Goal: Transaction & Acquisition: Purchase product/service

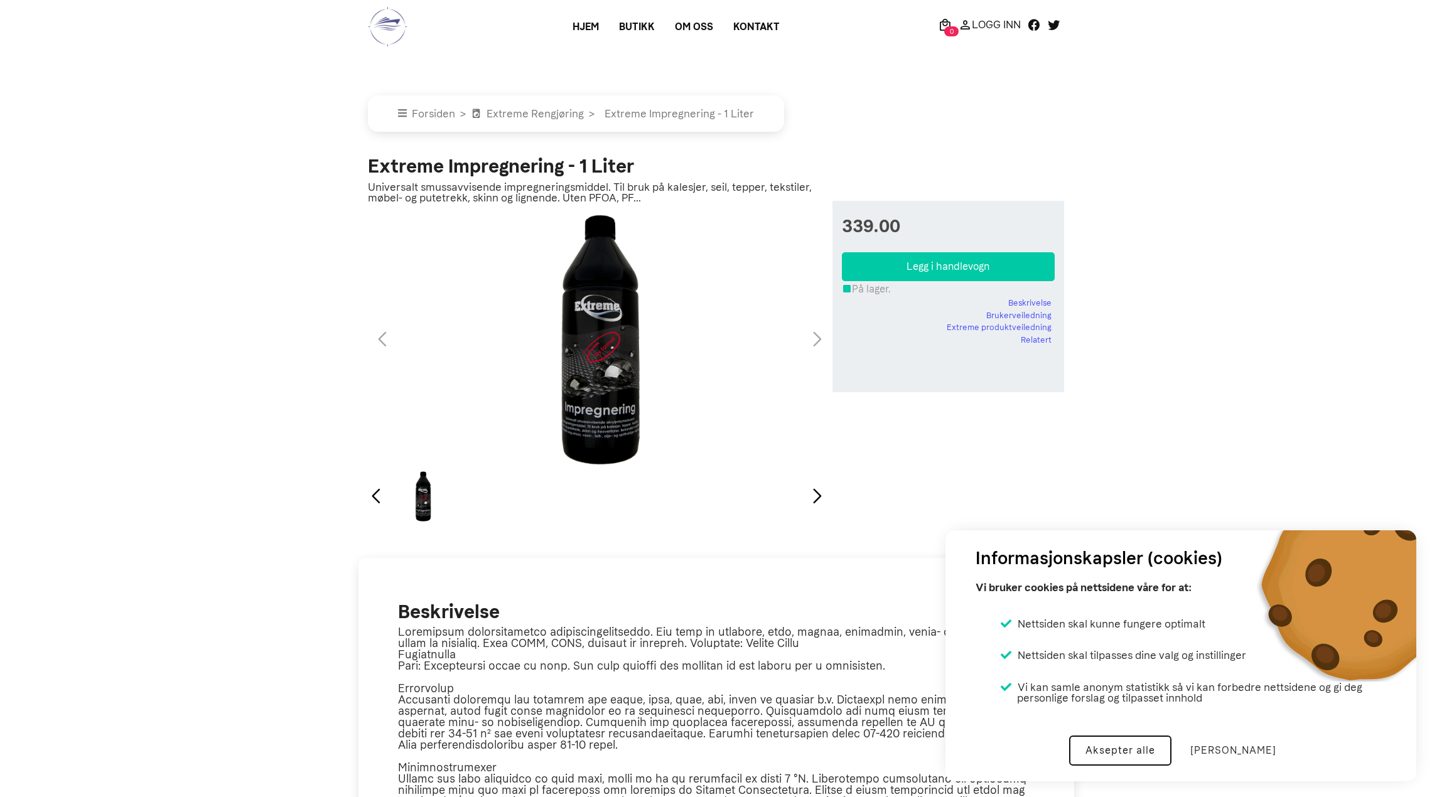
click at [1120, 745] on button "Aksepter alle" at bounding box center [1120, 751] width 102 height 30
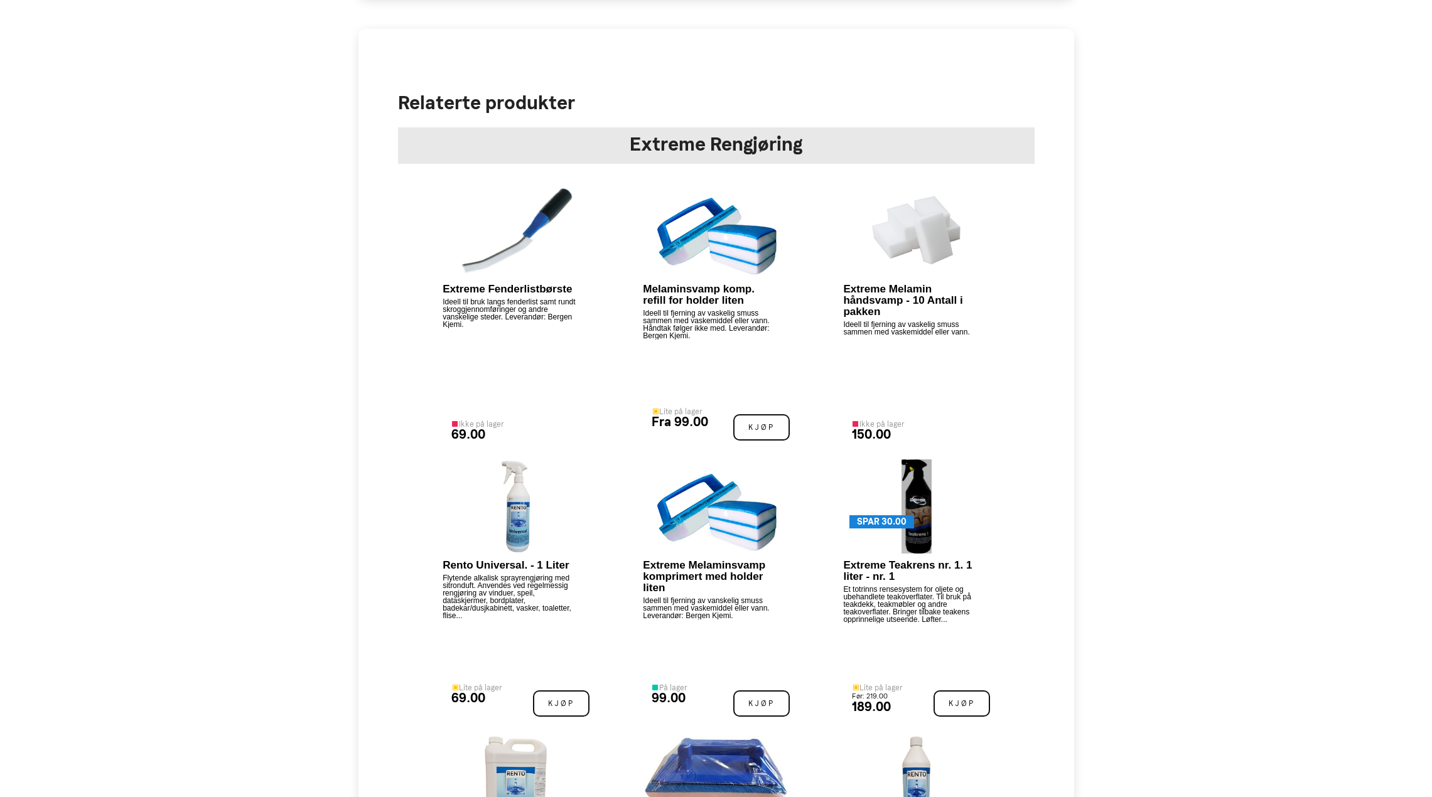
scroll to position [1381, 0]
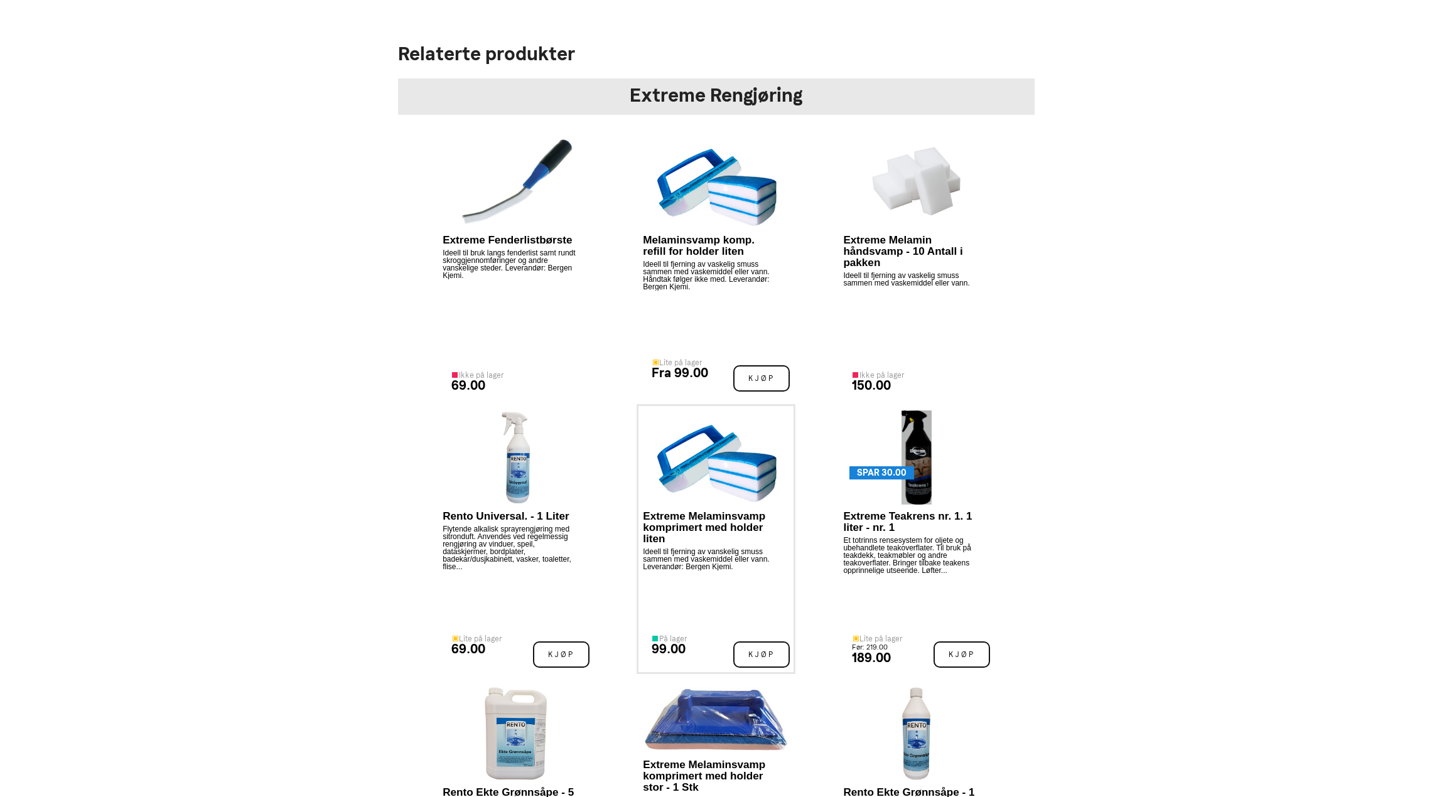
click at [657, 527] on p "Extreme Melaminsvamp komprimert med holder liten" at bounding box center [710, 528] width 135 height 34
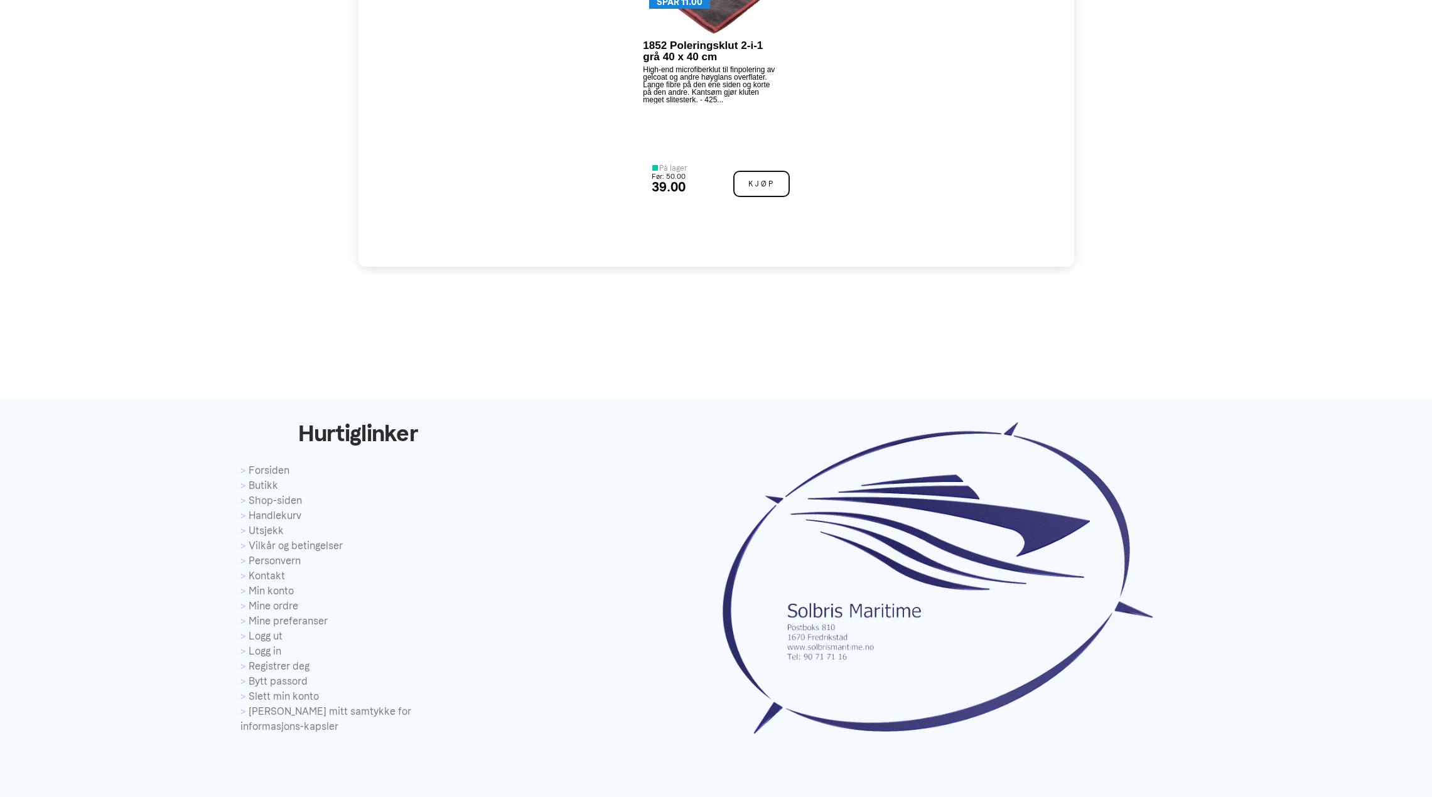
scroll to position [3128, 0]
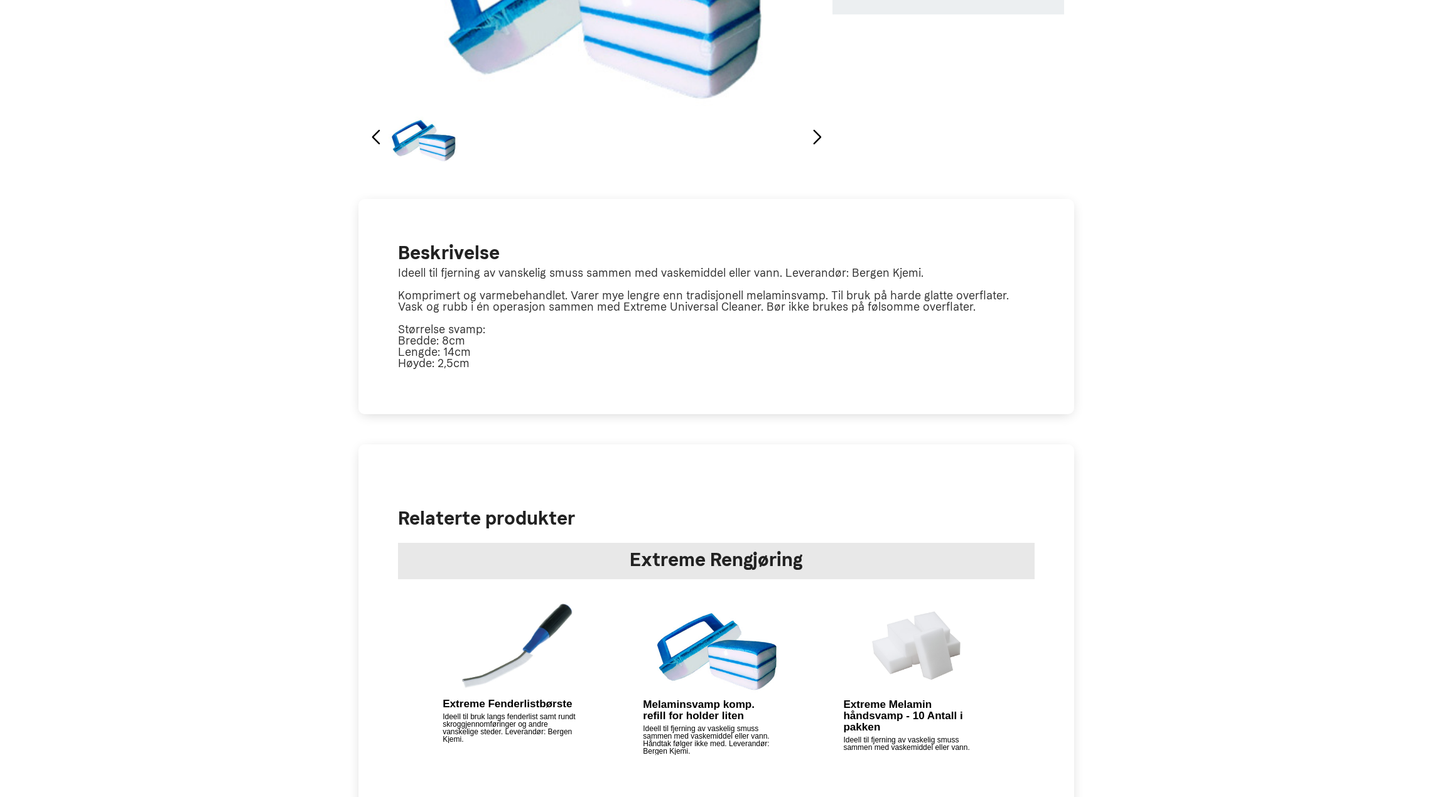
scroll to position [126, 0]
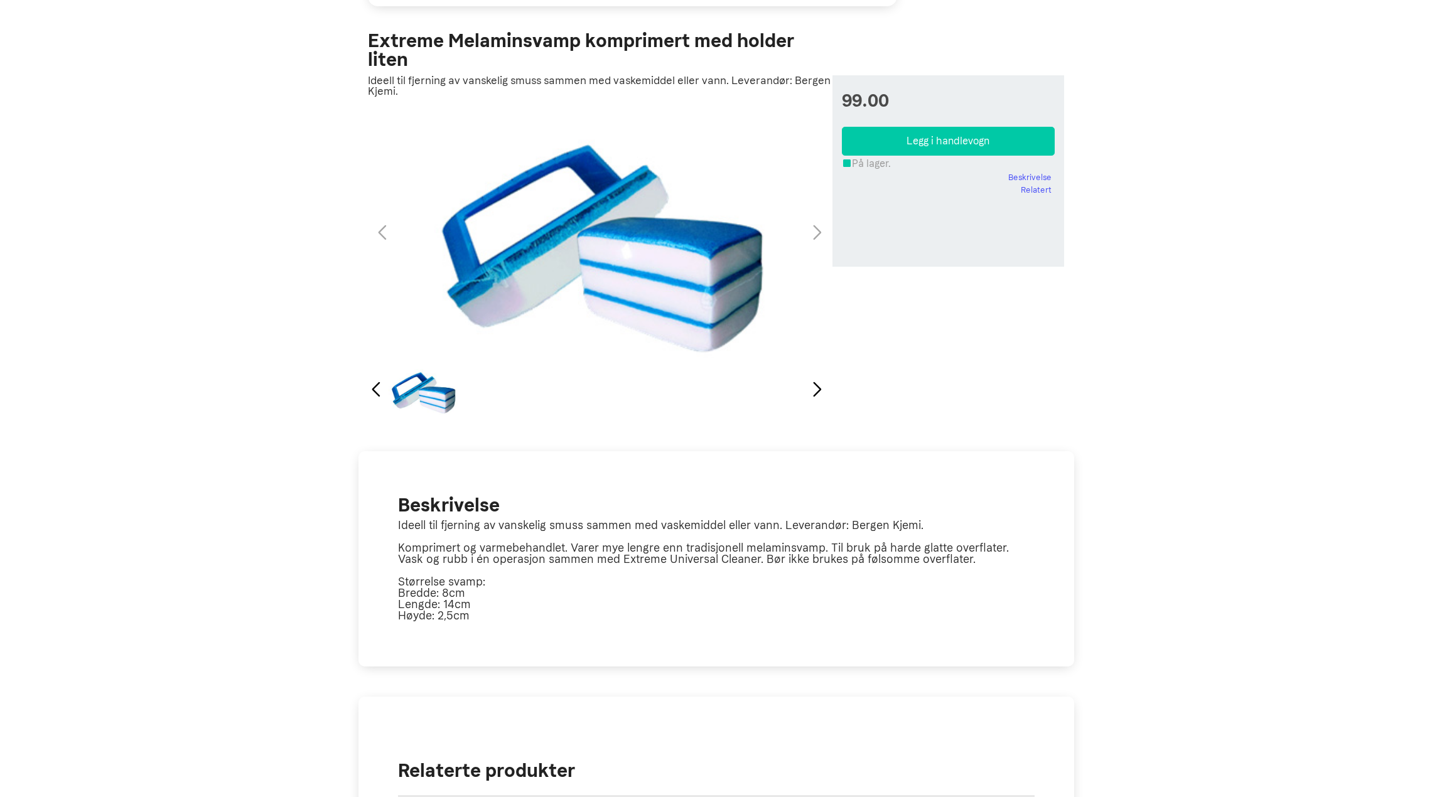
click at [818, 232] on div "1 / 1" at bounding box center [599, 233] width 469 height 254
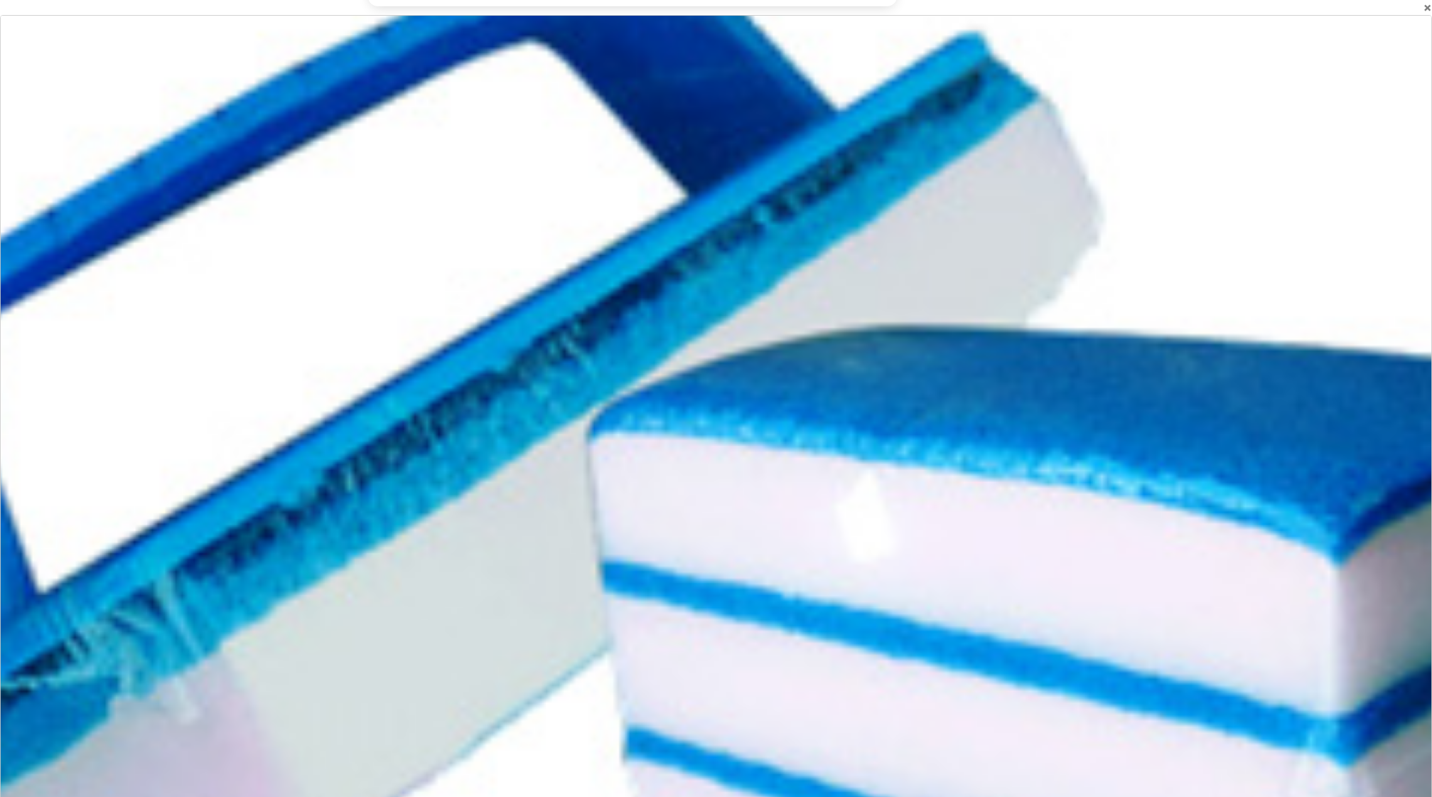
click at [818, 232] on div at bounding box center [715, 414] width 2574 height 1432
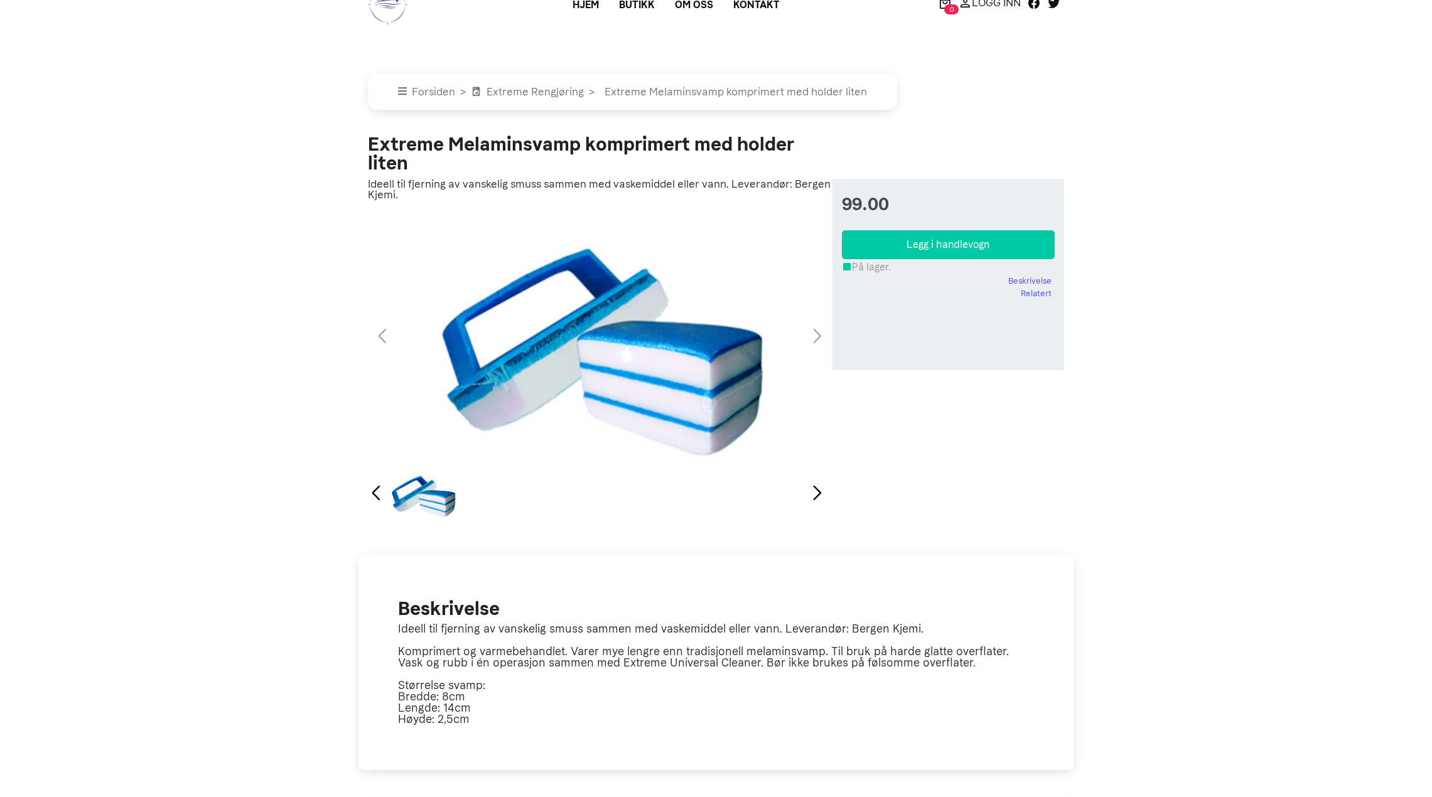
scroll to position [0, 0]
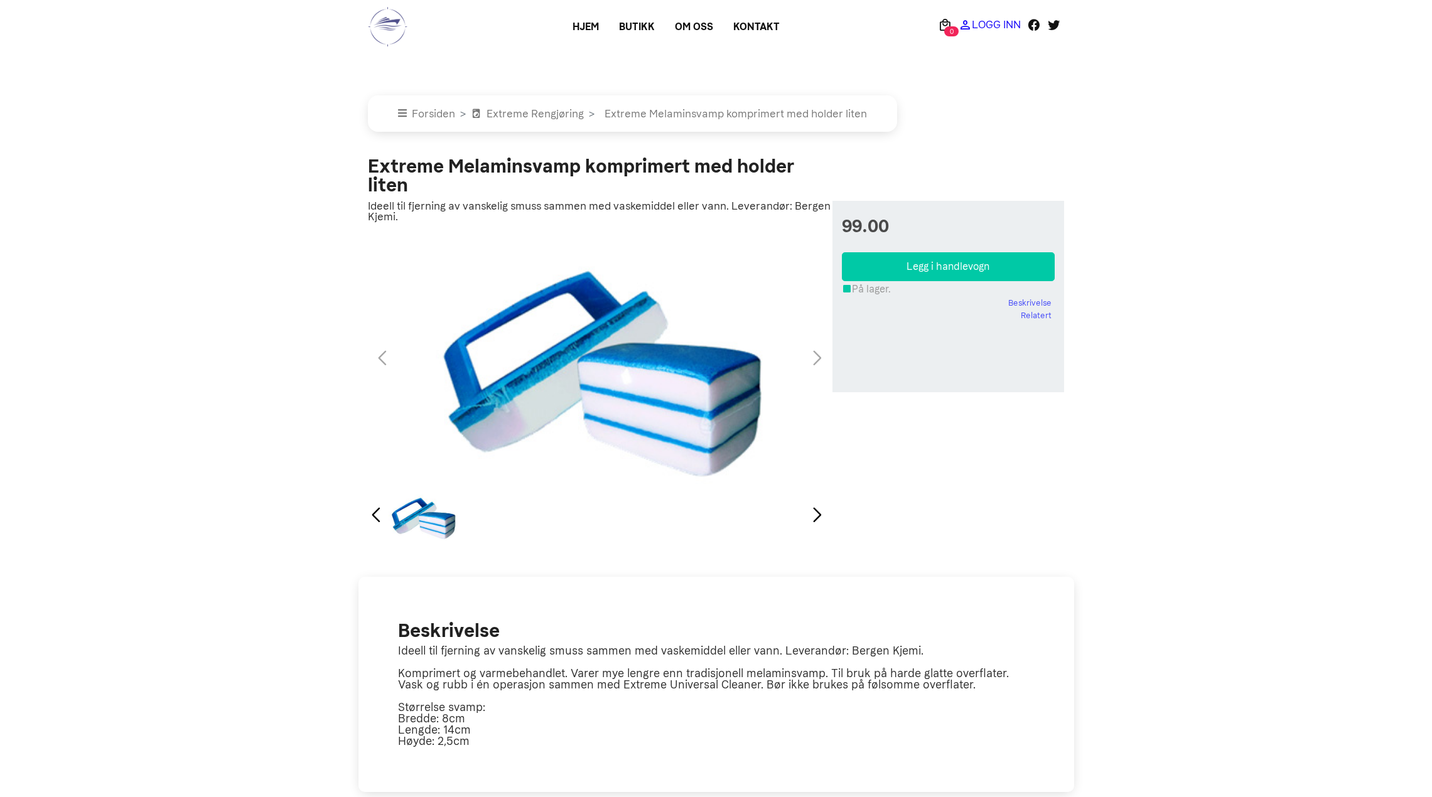
click at [998, 24] on p "Logg Inn" at bounding box center [996, 24] width 49 height 0
